Goal: Task Accomplishment & Management: Use online tool/utility

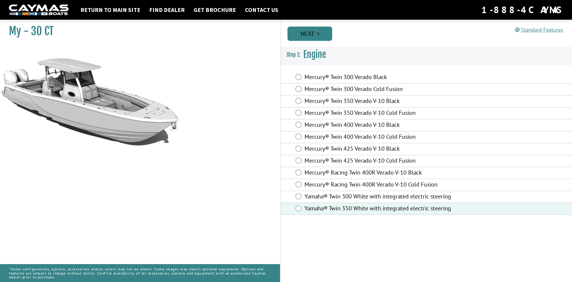
click at [306, 32] on link "Next" at bounding box center [310, 34] width 45 height 14
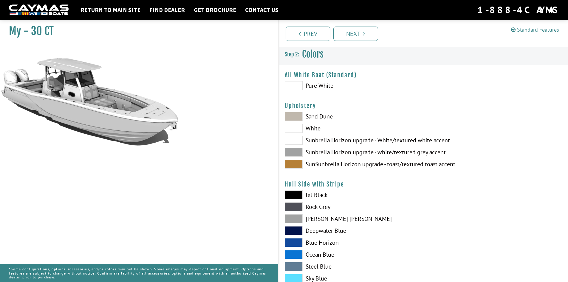
click at [294, 148] on span at bounding box center [294, 152] width 18 height 9
click at [370, 32] on link "Next" at bounding box center [355, 34] width 45 height 14
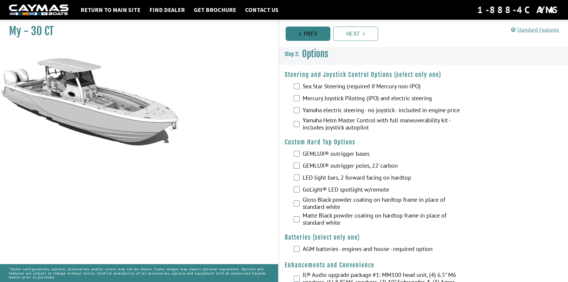
click at [307, 33] on link "Prev" at bounding box center [308, 34] width 45 height 14
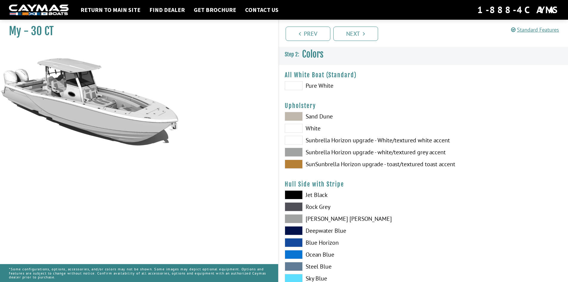
click at [297, 141] on span at bounding box center [294, 140] width 18 height 9
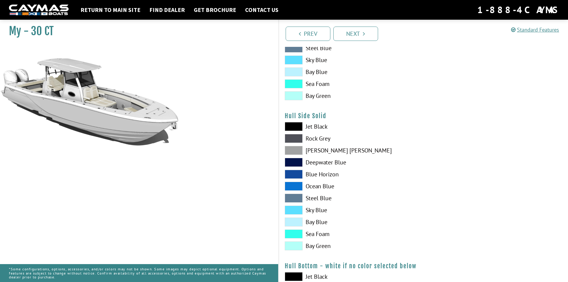
scroll to position [239, 0]
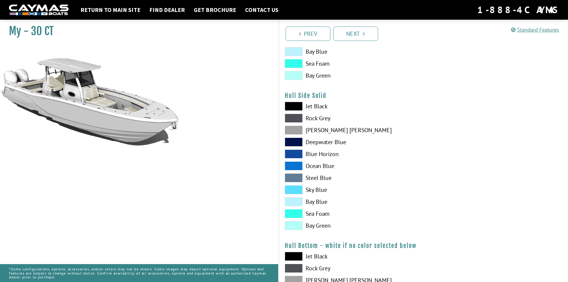
click at [297, 132] on span at bounding box center [294, 130] width 18 height 9
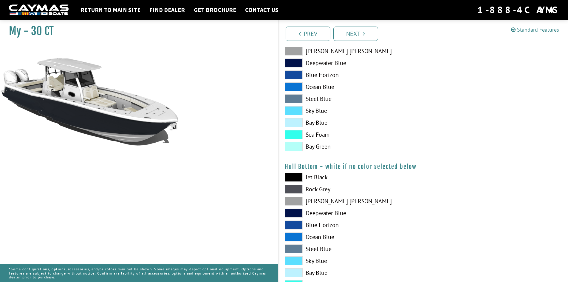
scroll to position [328, 0]
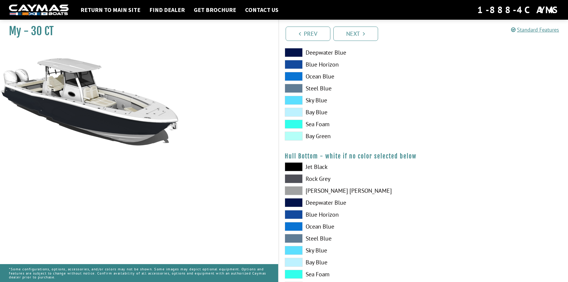
click at [295, 189] on span at bounding box center [294, 190] width 18 height 9
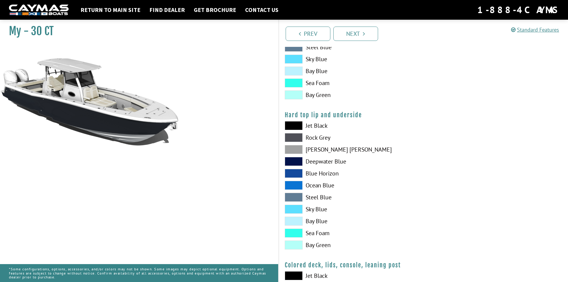
scroll to position [505, 0]
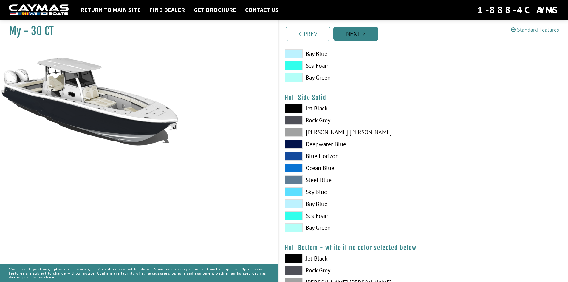
click at [362, 32] on link "Next" at bounding box center [355, 34] width 45 height 14
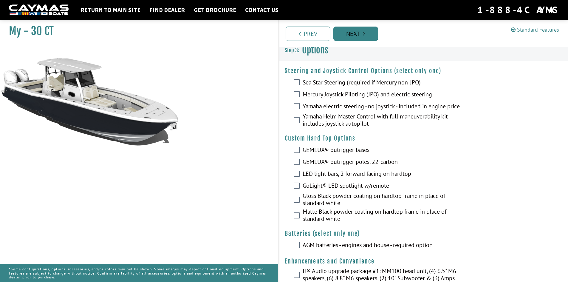
scroll to position [0, 0]
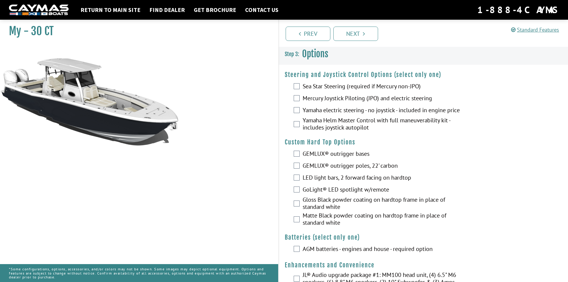
click at [295, 131] on div "Yamaha Helm Master Control with full maneuverability kit - includes joystick au…" at bounding box center [424, 125] width 290 height 16
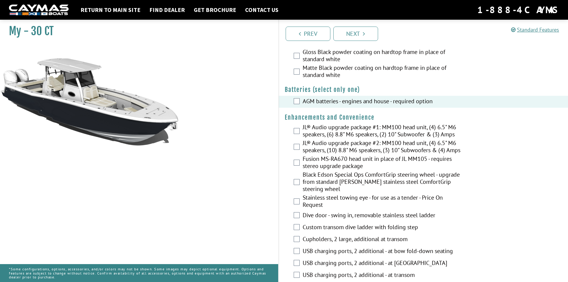
scroll to position [149, 0]
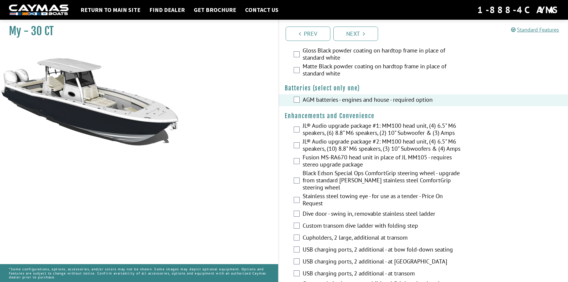
click at [292, 132] on div "JL® Audio upgrade package #1: MM100 head unit, (4) 6.5" M6 speakers, (6) 8.8" M…" at bounding box center [424, 130] width 290 height 16
click at [302, 134] on div "JL® Audio upgrade package #1: MM100 head unit, (4) 6.5" M6 speakers, (6) 8.8" M…" at bounding box center [424, 130] width 290 height 16
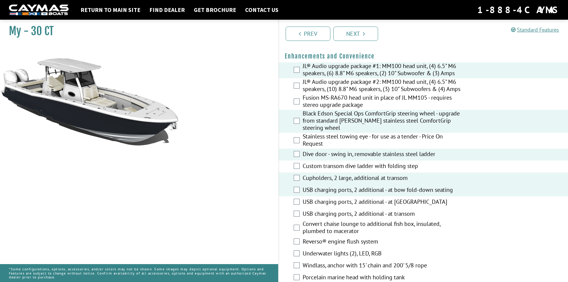
scroll to position [239, 0]
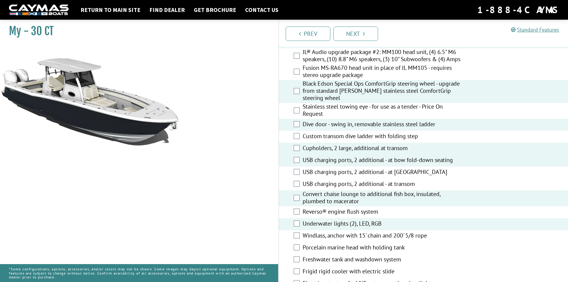
click at [300, 215] on div "Reverso® engine flush system" at bounding box center [424, 212] width 290 height 12
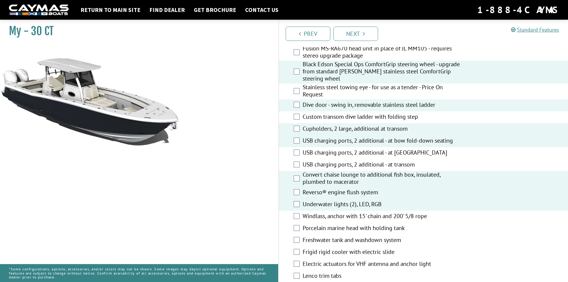
scroll to position [268, 0]
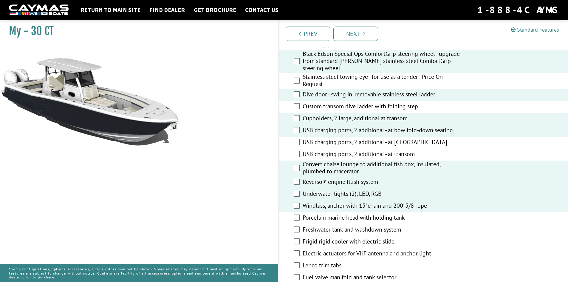
click at [300, 224] on div "Porcelain marine head with holding tank" at bounding box center [424, 218] width 290 height 12
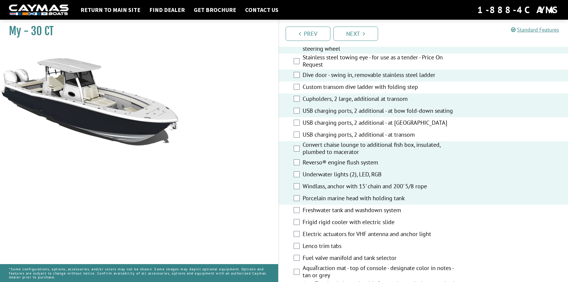
scroll to position [298, 0]
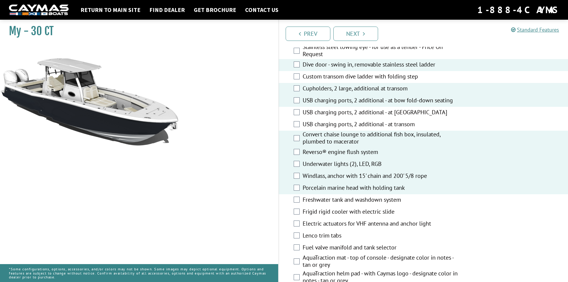
click at [293, 202] on div "Freshwater tank and washdown system" at bounding box center [424, 200] width 290 height 12
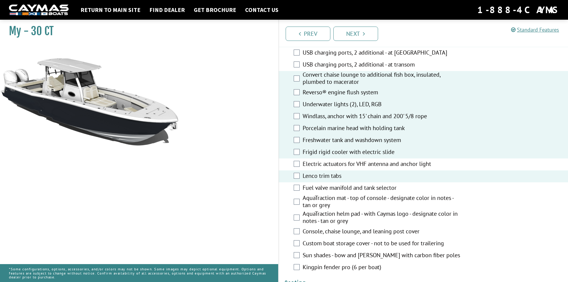
scroll to position [388, 0]
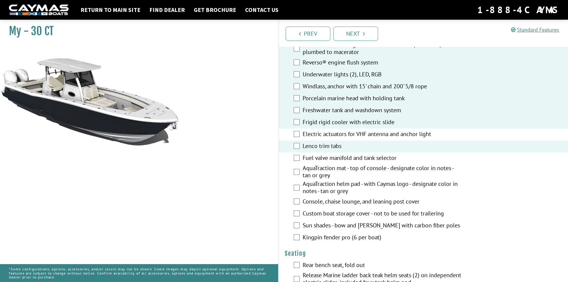
click at [300, 192] on div "AquaTraction helm pad - with Caymas logo - designate color in notes - tan or gr…" at bounding box center [424, 188] width 290 height 16
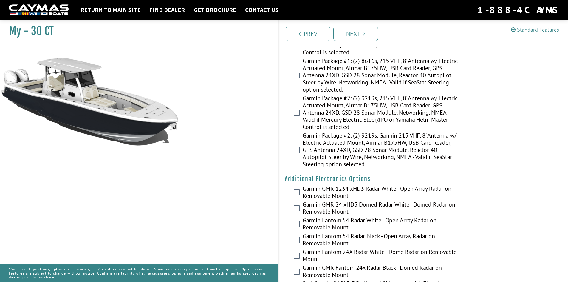
scroll to position [1044, 0]
